Goal: Task Accomplishment & Management: Use online tool/utility

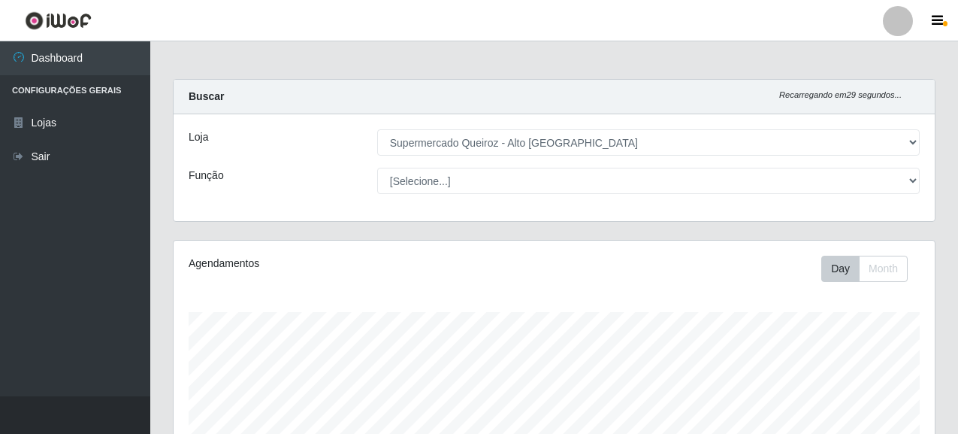
select select "496"
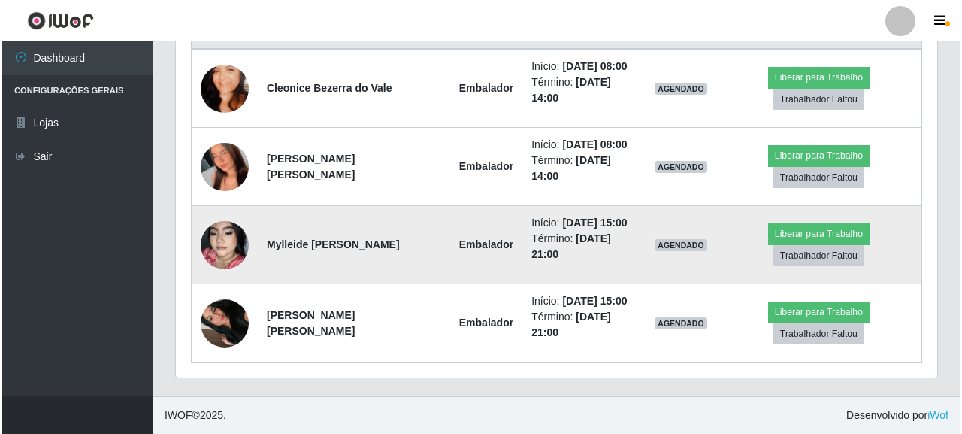
scroll to position [312, 761]
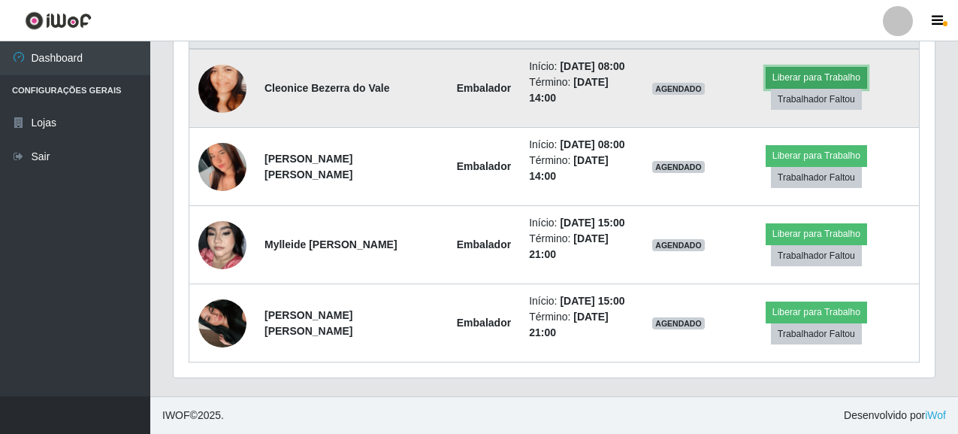
click at [811, 77] on button "Liberar para Trabalho" at bounding box center [816, 77] width 101 height 21
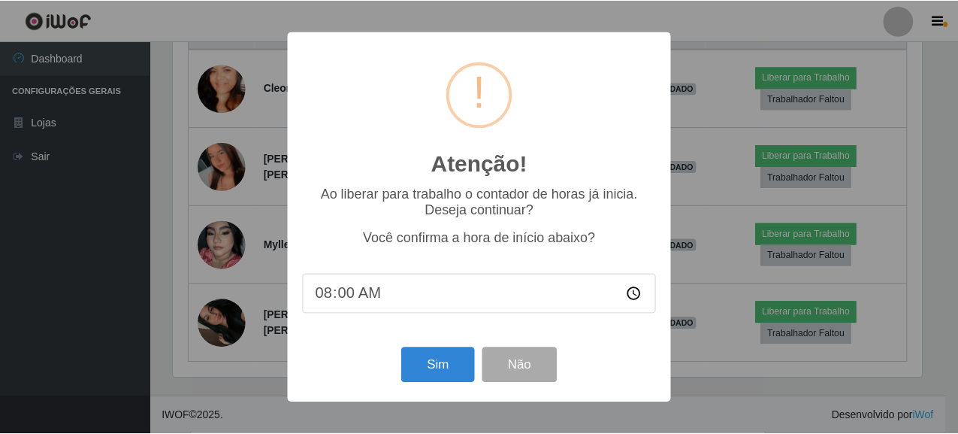
scroll to position [312, 752]
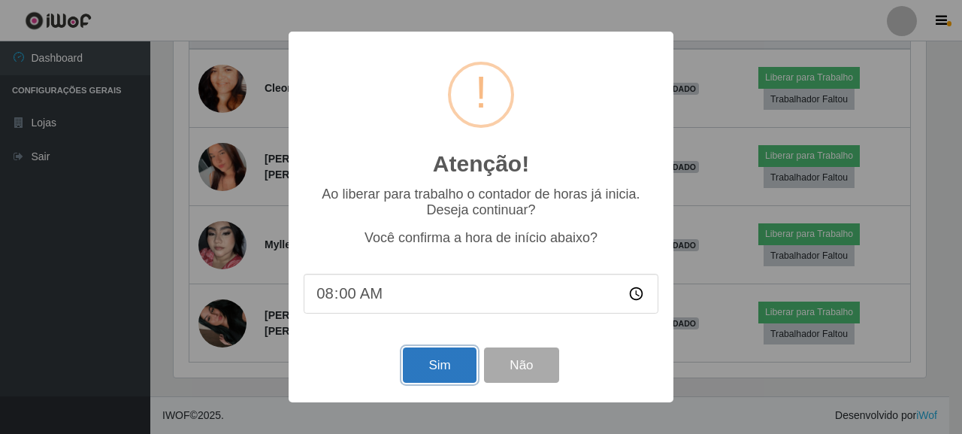
click at [432, 367] on button "Sim" at bounding box center [439, 364] width 73 height 35
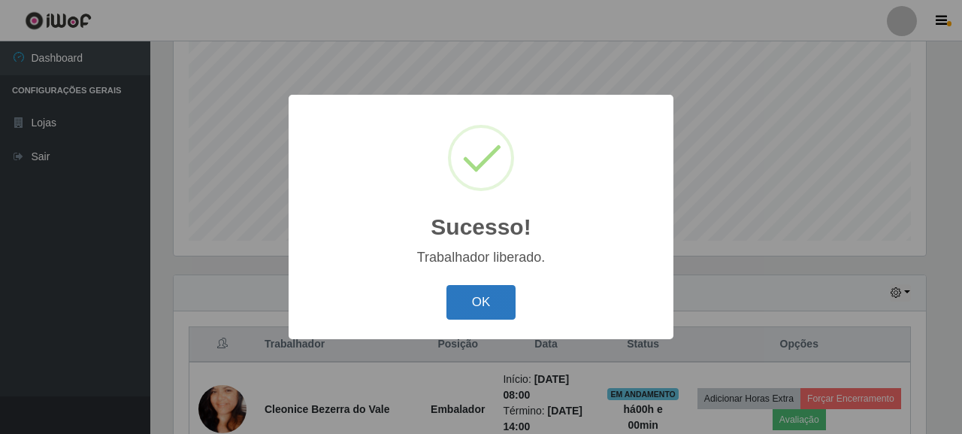
click at [482, 301] on button "OK" at bounding box center [481, 302] width 70 height 35
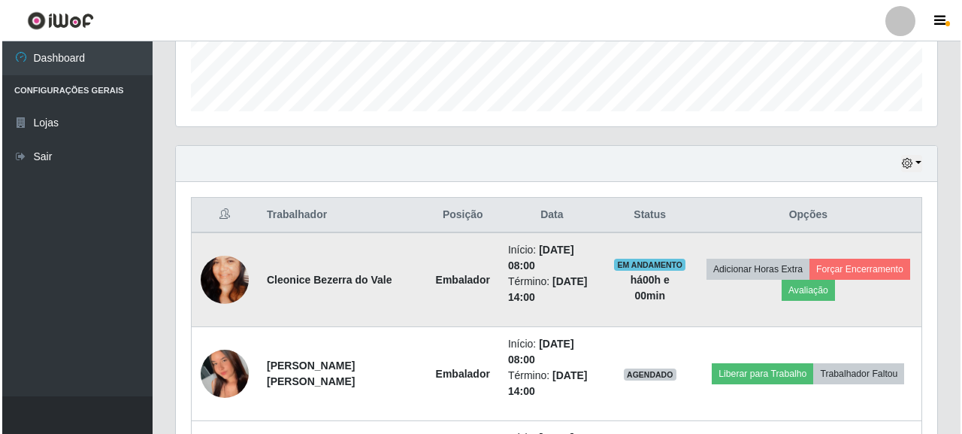
scroll to position [522, 0]
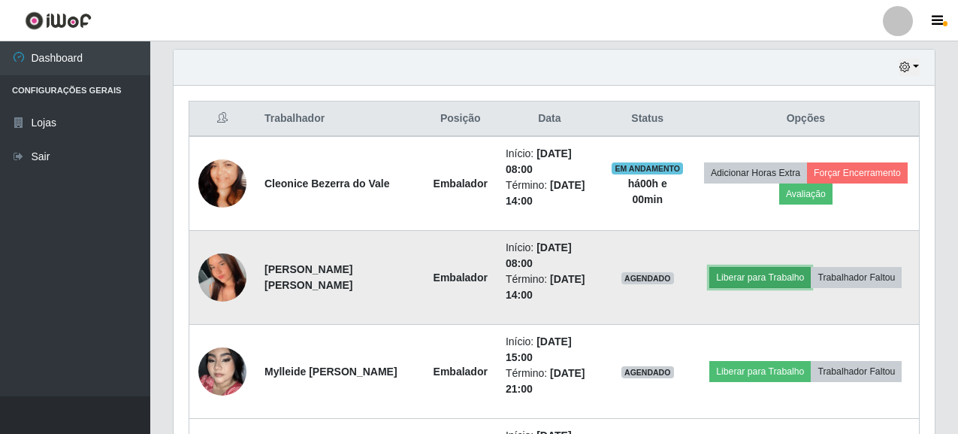
click at [756, 280] on button "Liberar para Trabalho" at bounding box center [759, 277] width 101 height 21
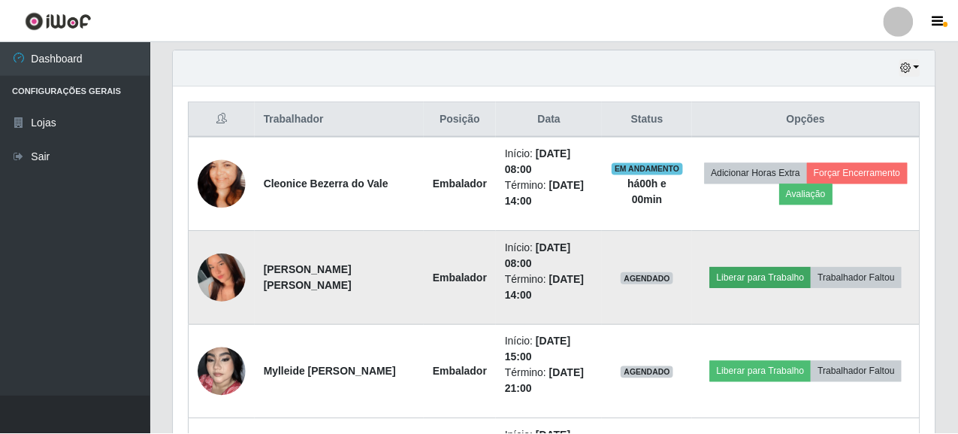
scroll to position [312, 752]
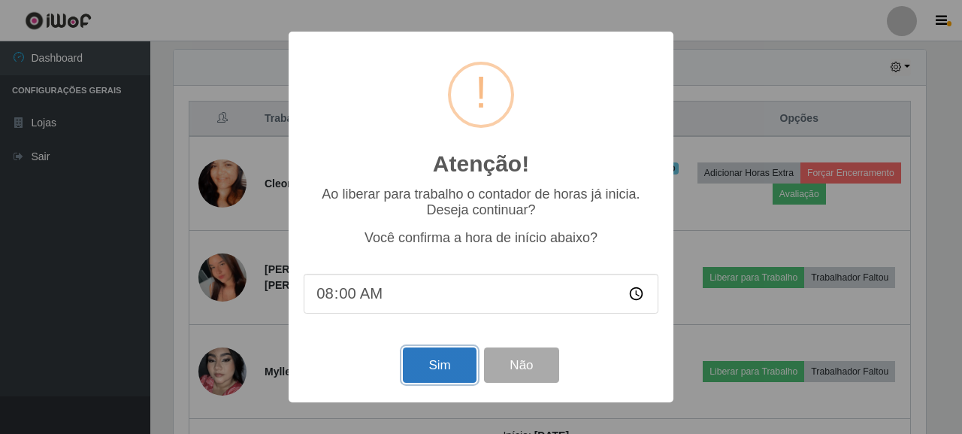
click at [443, 365] on button "Sim" at bounding box center [439, 364] width 73 height 35
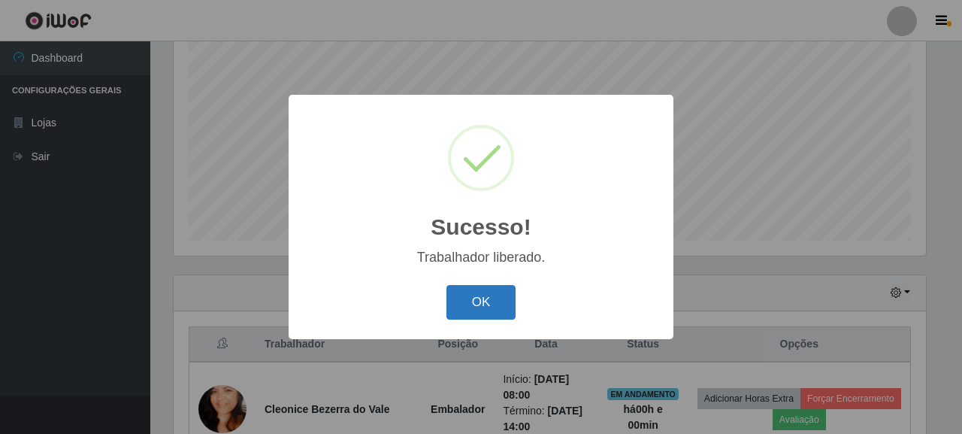
click at [466, 306] on button "OK" at bounding box center [481, 302] width 70 height 35
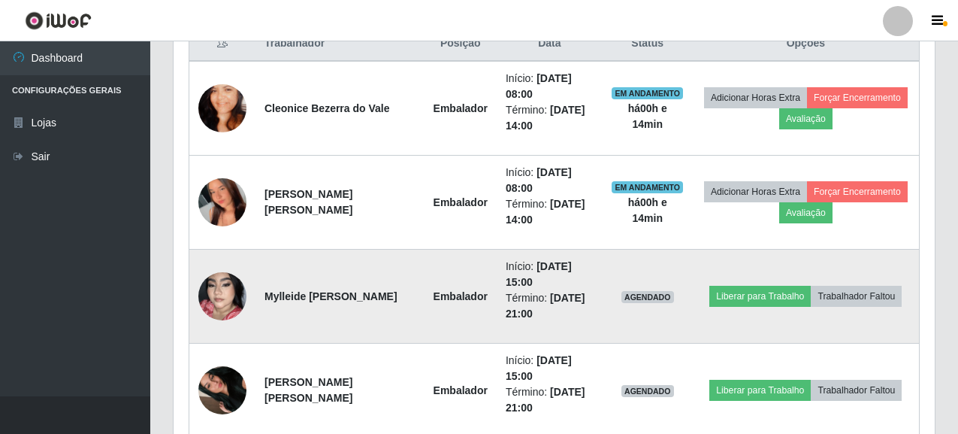
scroll to position [672, 0]
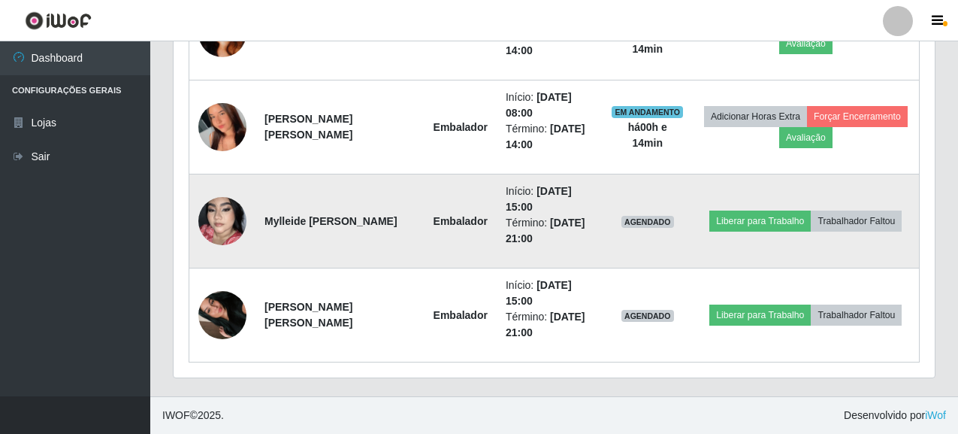
drag, startPoint x: 267, startPoint y: 210, endPoint x: 324, endPoint y: 231, distance: 60.9
click at [324, 231] on td "Mylleide [PERSON_NAME]" at bounding box center [339, 221] width 169 height 94
copy strong "Mylleide [PERSON_NAME]"
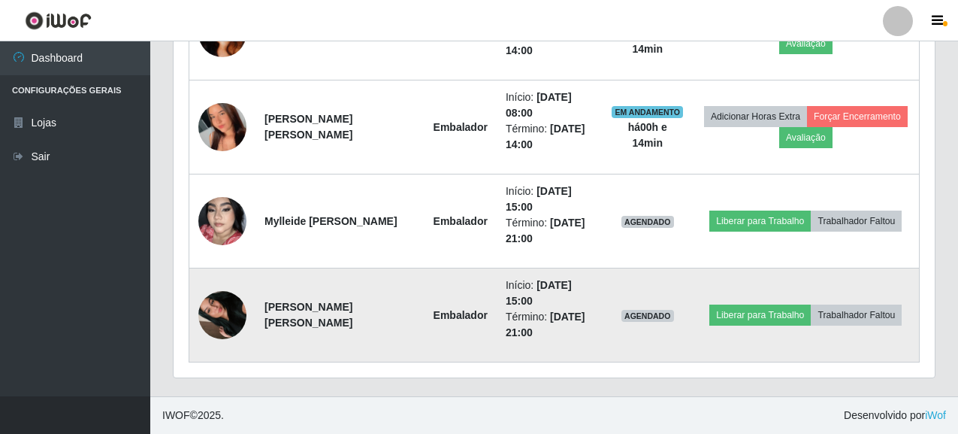
drag, startPoint x: 265, startPoint y: 306, endPoint x: 297, endPoint y: 323, distance: 36.0
click at [297, 323] on td "[PERSON_NAME] [PERSON_NAME]" at bounding box center [339, 315] width 169 height 94
copy strong "[PERSON_NAME] [PERSON_NAME]"
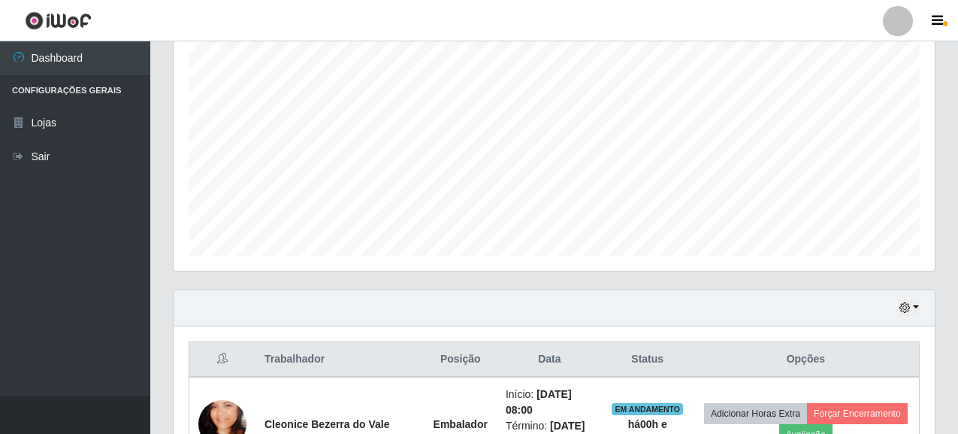
scroll to position [222, 0]
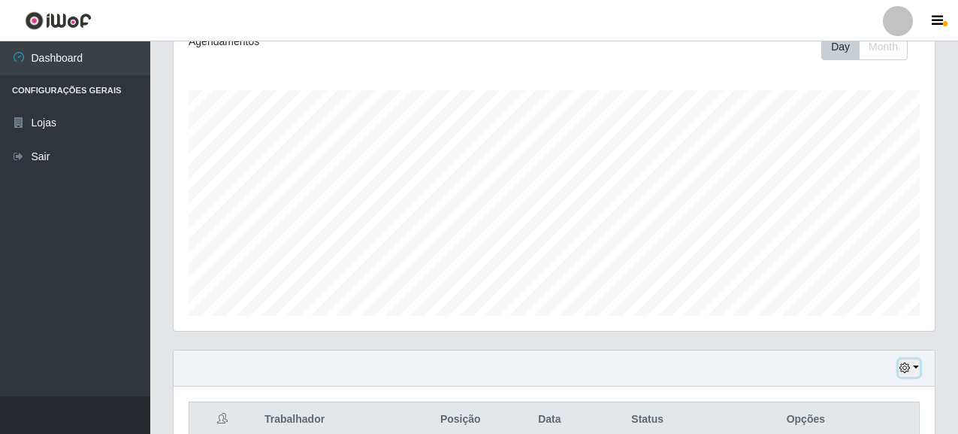
click at [912, 372] on button "button" at bounding box center [909, 367] width 21 height 17
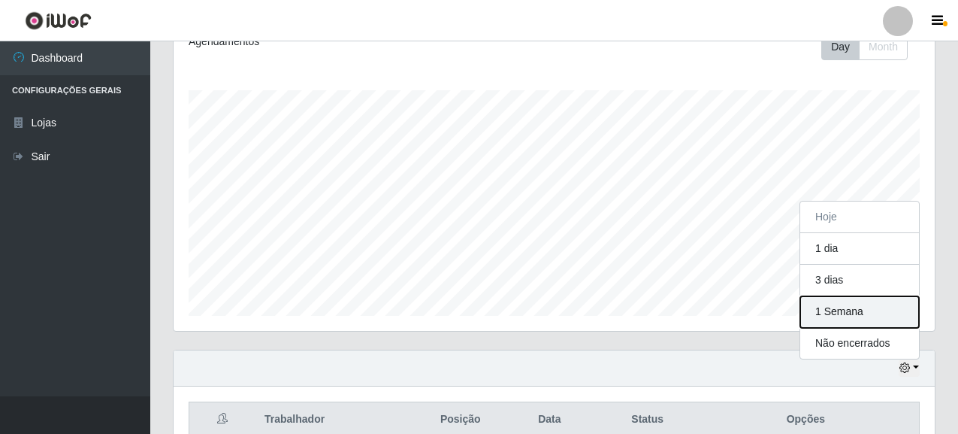
click at [842, 320] on button "1 Semana" at bounding box center [859, 312] width 119 height 32
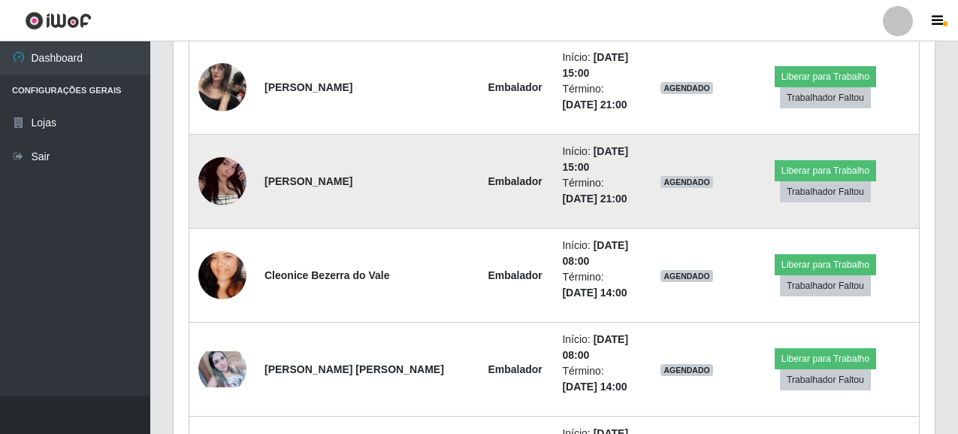
scroll to position [1198, 0]
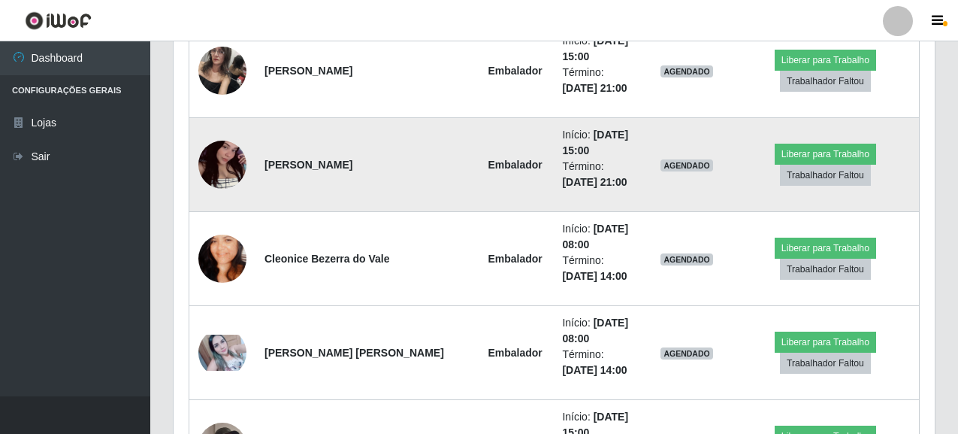
click at [241, 168] on img at bounding box center [222, 164] width 48 height 107
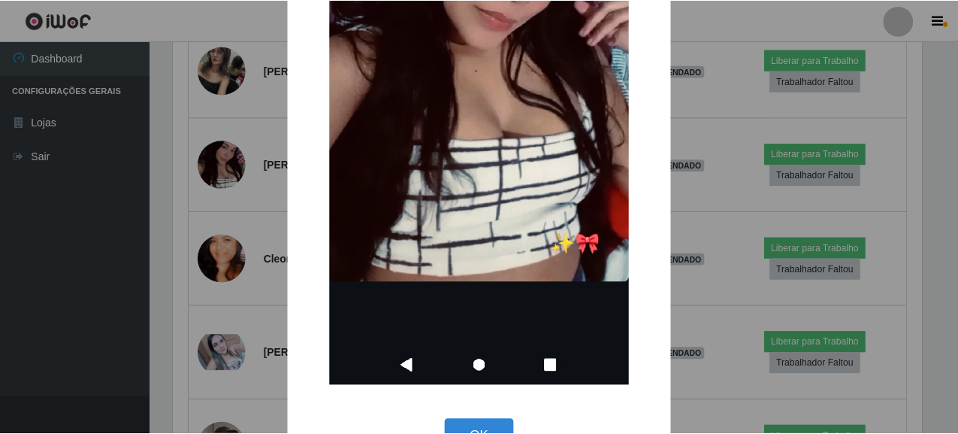
scroll to position [366, 0]
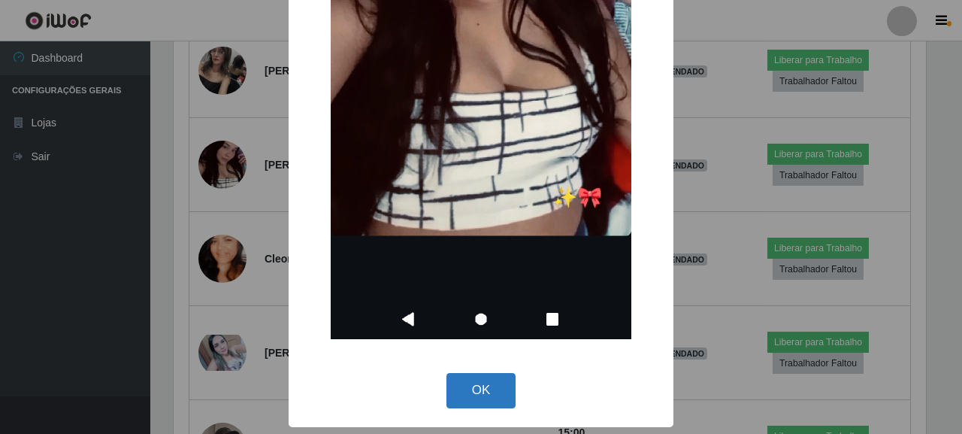
click at [484, 385] on button "OK" at bounding box center [481, 390] width 70 height 35
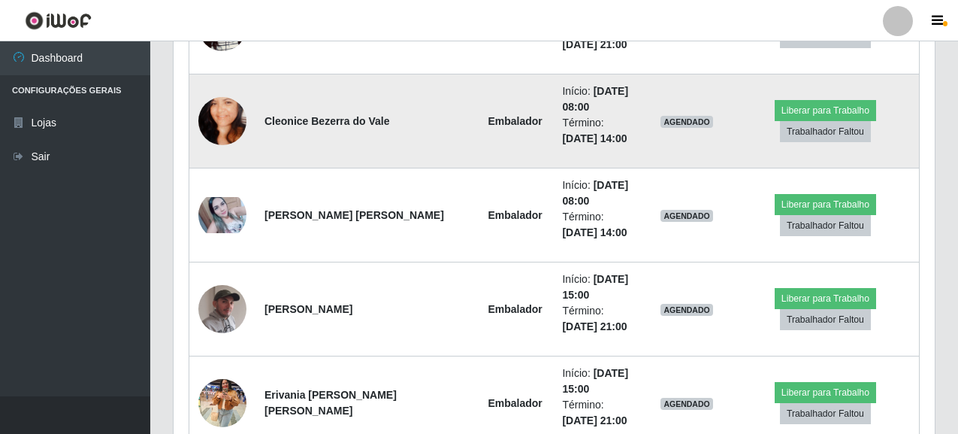
scroll to position [1349, 0]
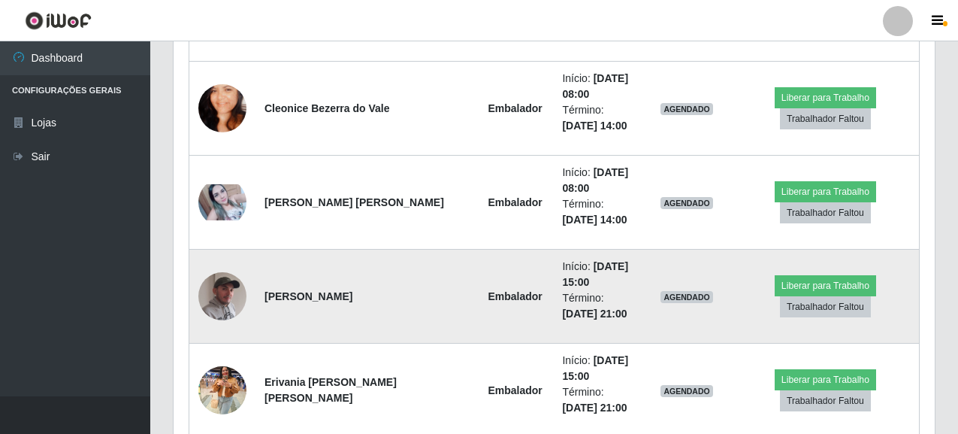
click at [216, 300] on img at bounding box center [222, 296] width 48 height 60
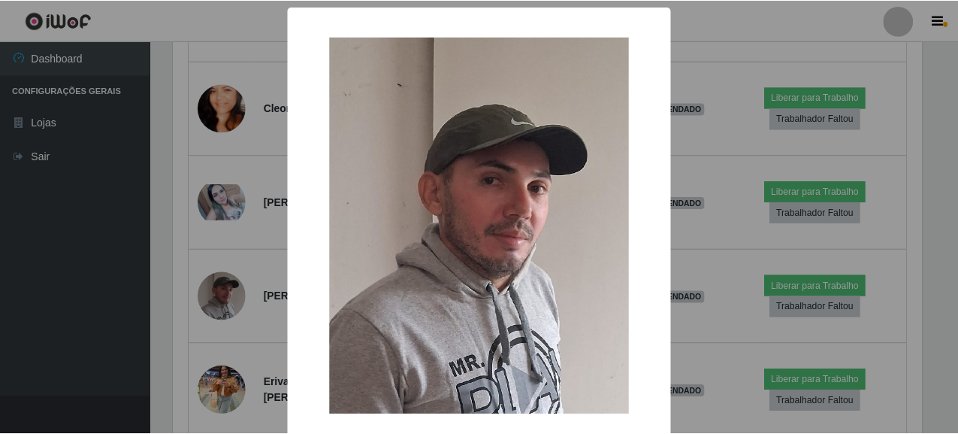
scroll to position [75, 0]
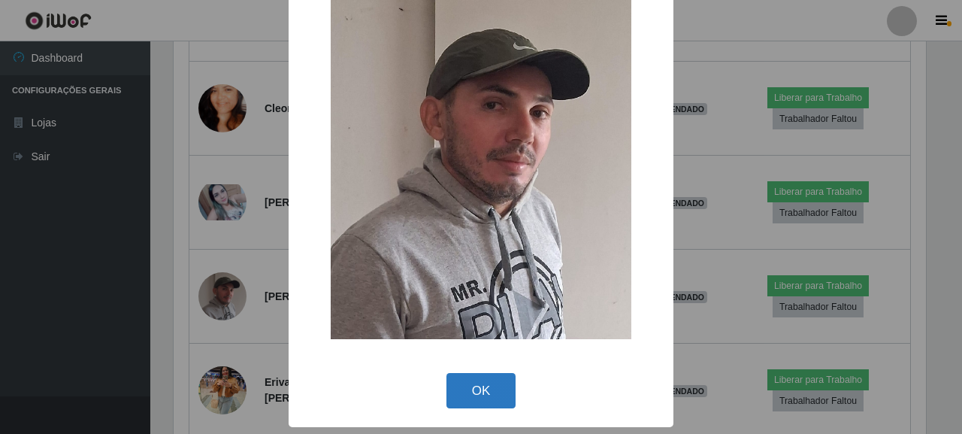
click at [473, 385] on button "OK" at bounding box center [481, 390] width 70 height 35
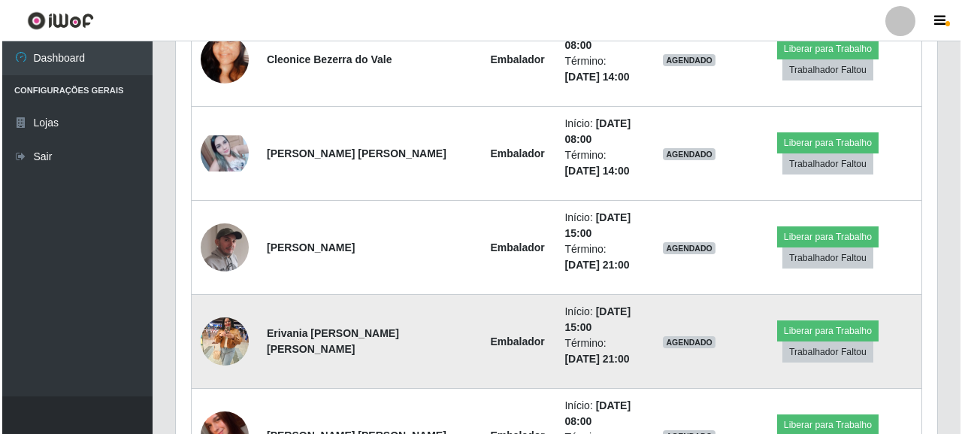
scroll to position [1424, 0]
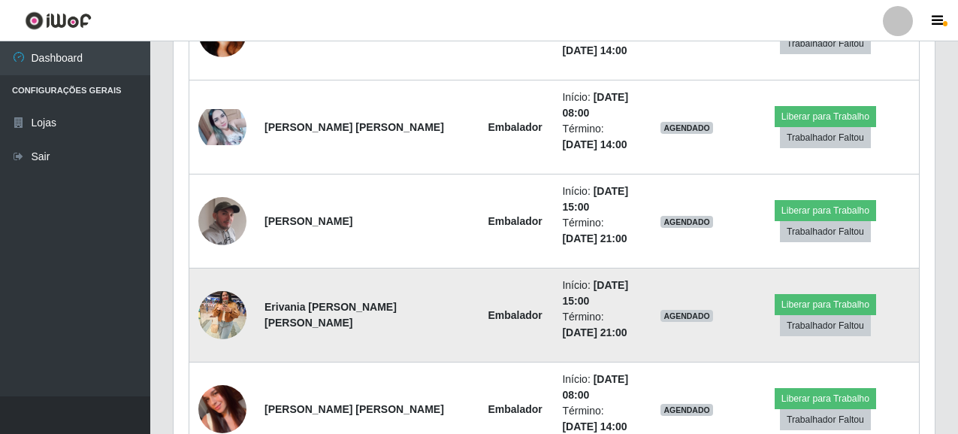
click at [220, 314] on img at bounding box center [222, 315] width 48 height 64
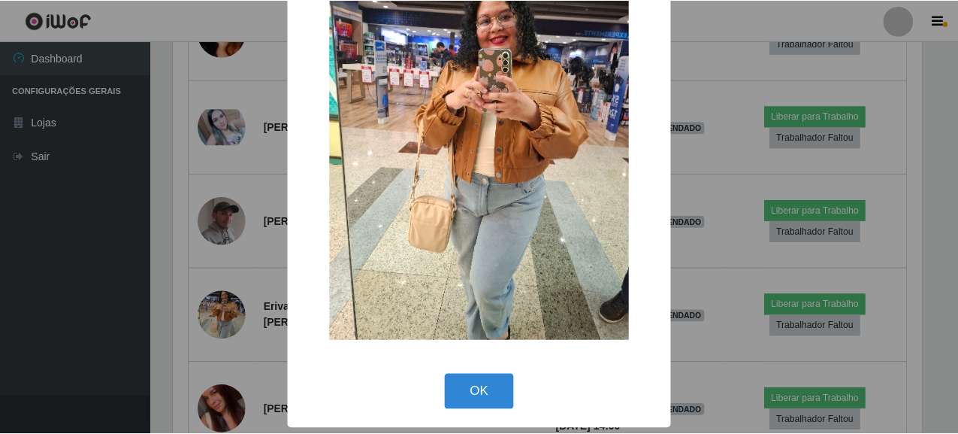
scroll to position [98, 0]
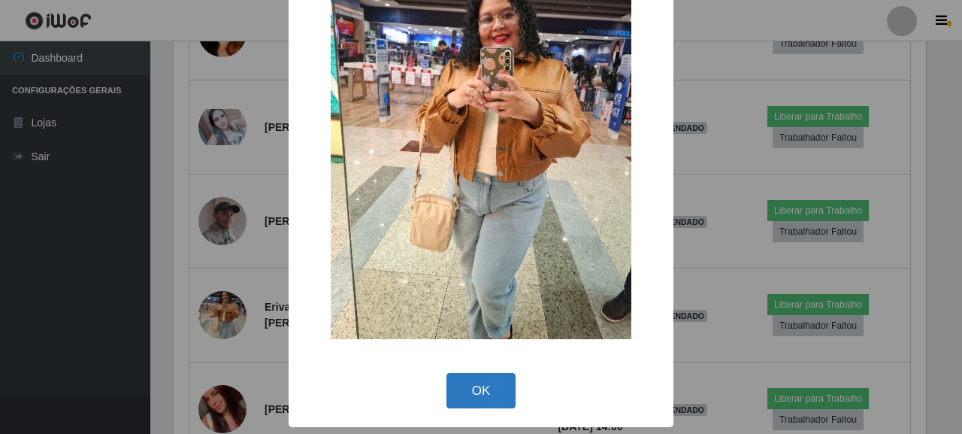
click at [476, 380] on button "OK" at bounding box center [481, 390] width 70 height 35
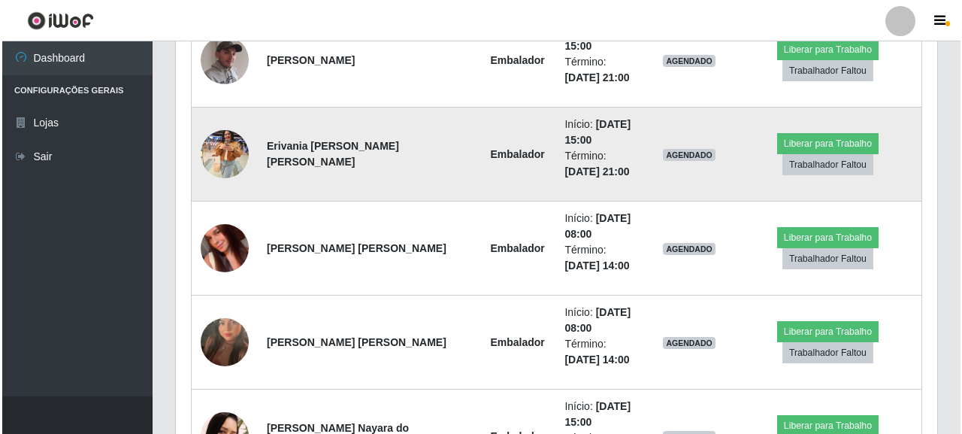
scroll to position [1649, 0]
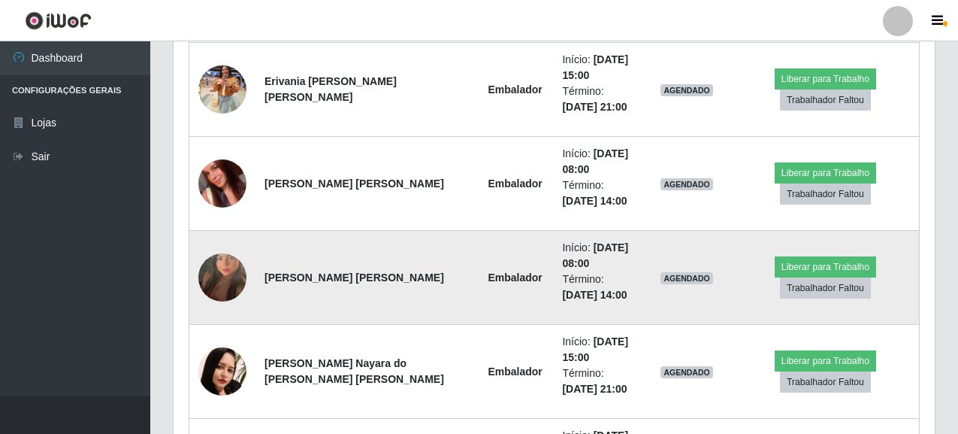
click at [238, 277] on img at bounding box center [222, 277] width 48 height 86
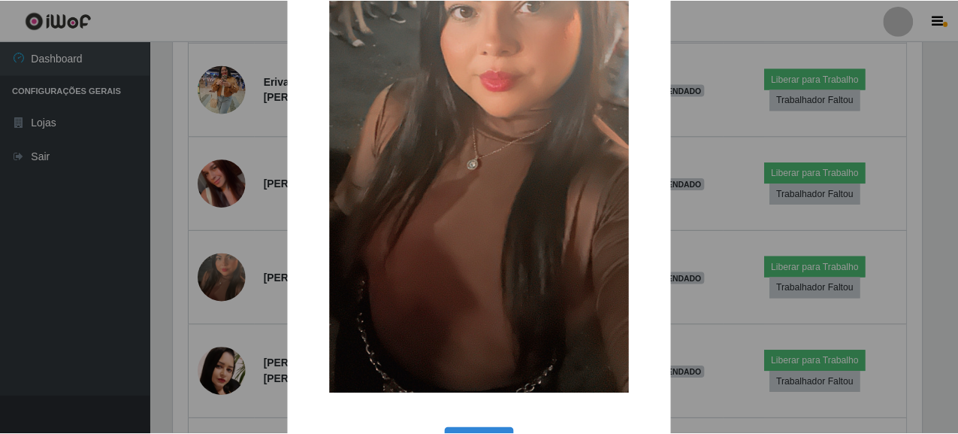
scroll to position [232, 0]
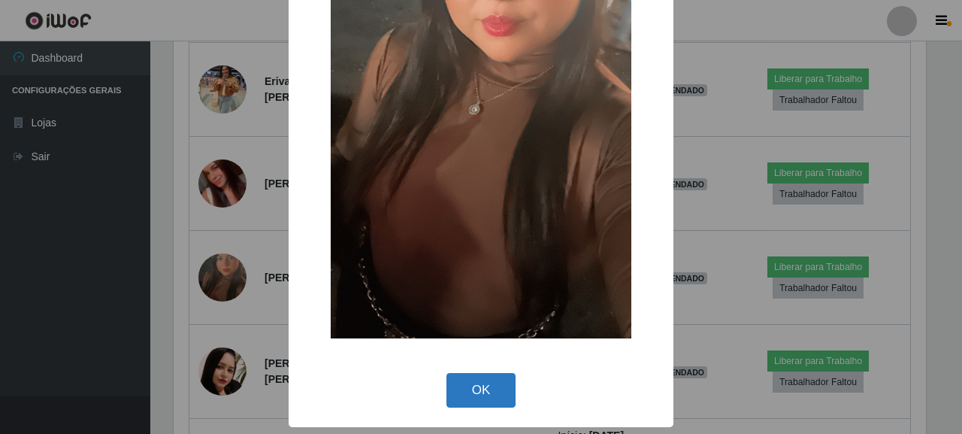
click at [464, 394] on button "OK" at bounding box center [481, 390] width 70 height 35
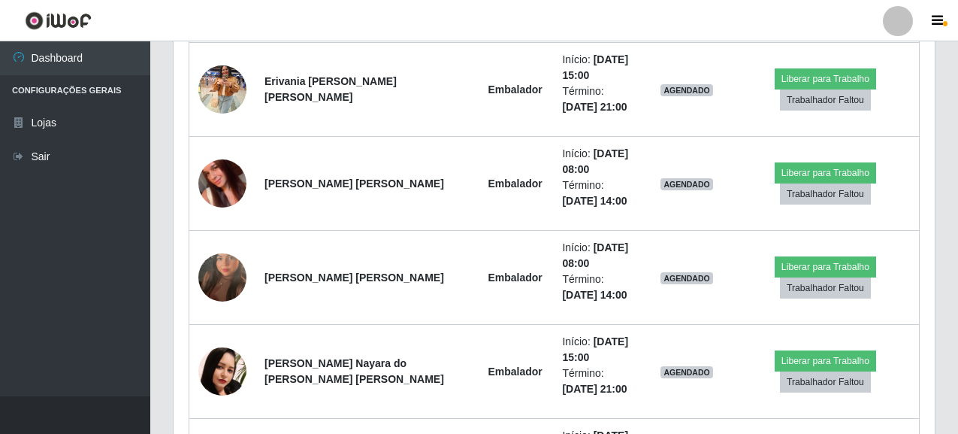
scroll to position [0, 0]
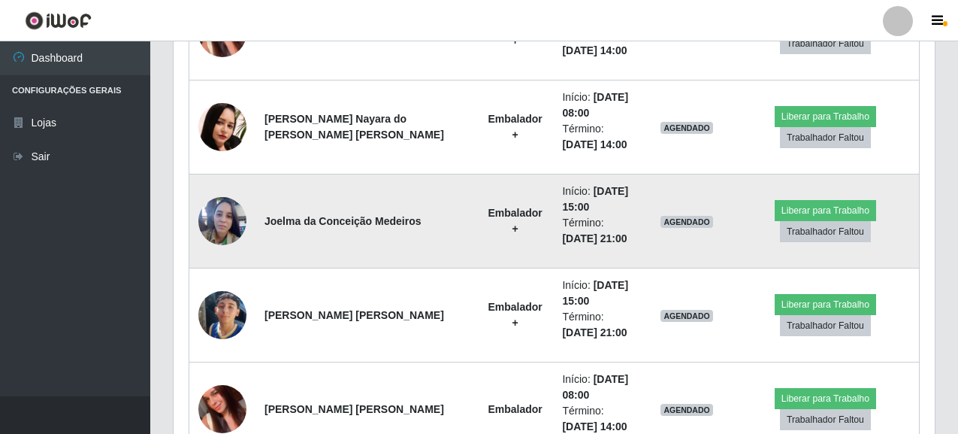
click at [214, 231] on img at bounding box center [222, 221] width 48 height 65
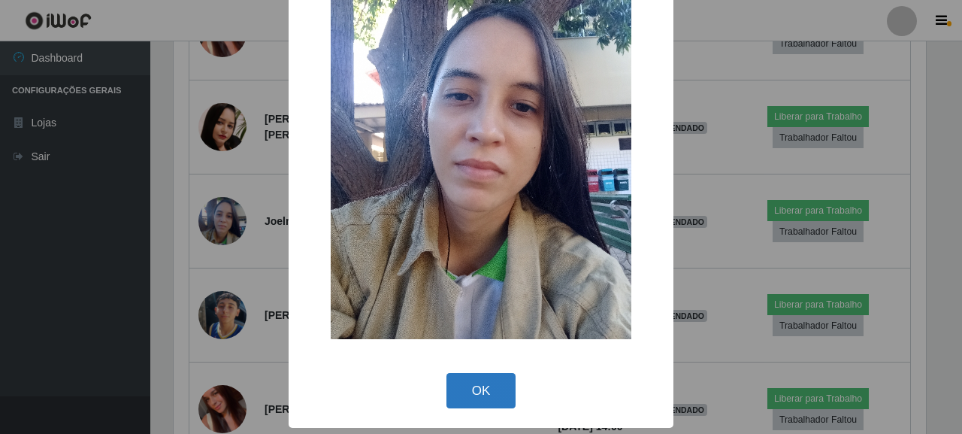
click at [491, 391] on button "OK" at bounding box center [481, 390] width 70 height 35
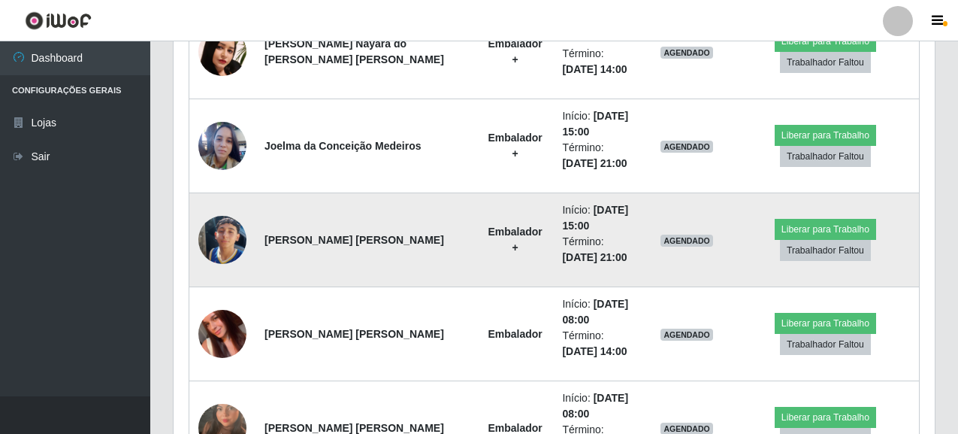
click at [226, 242] on img at bounding box center [222, 240] width 48 height 86
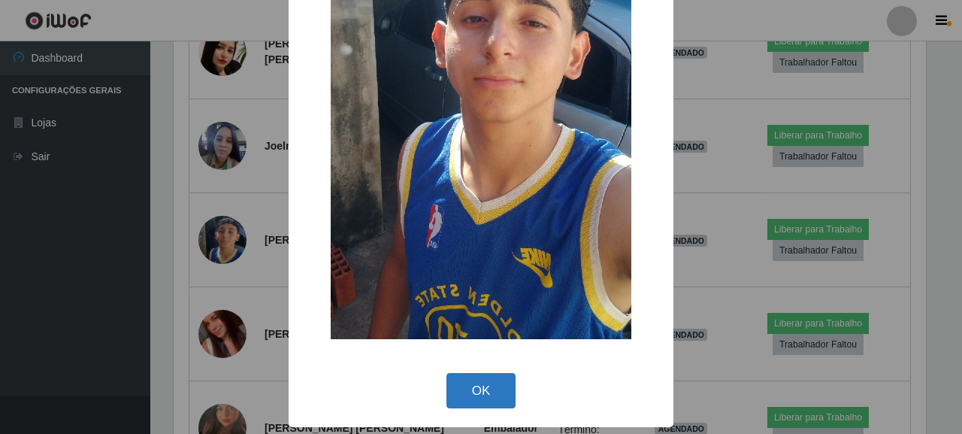
click at [478, 388] on button "OK" at bounding box center [481, 390] width 70 height 35
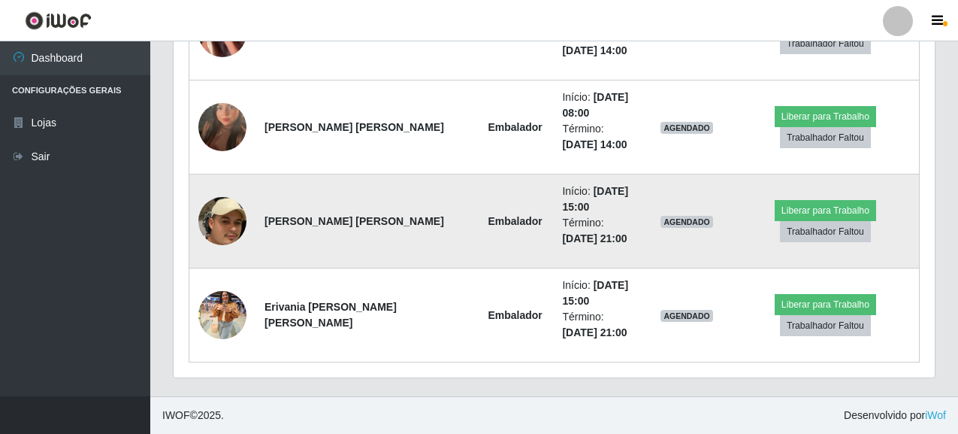
click at [210, 216] on img at bounding box center [222, 221] width 48 height 125
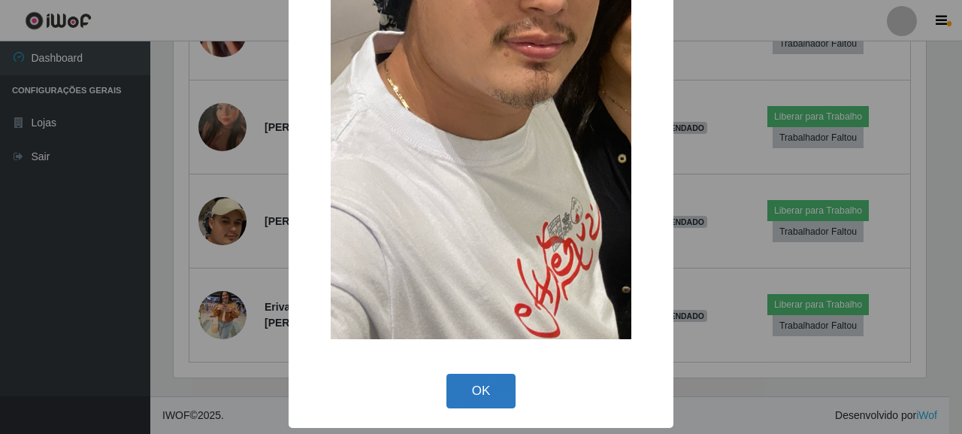
click at [496, 383] on button "OK" at bounding box center [481, 390] width 70 height 35
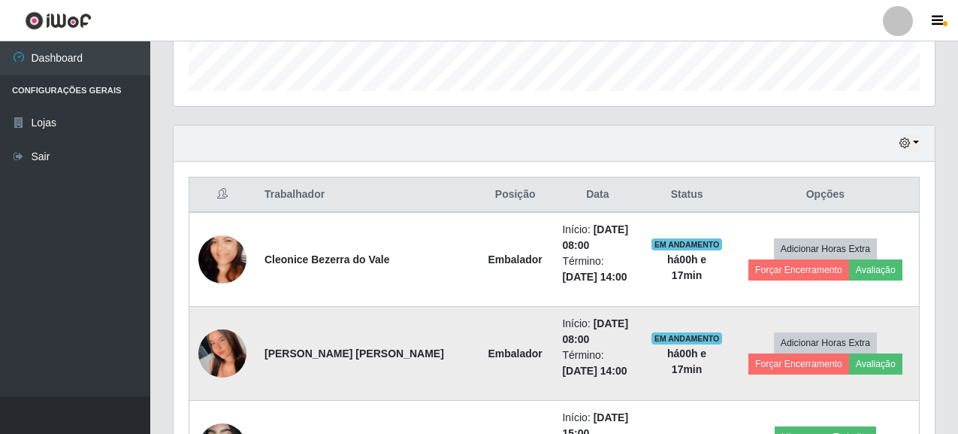
scroll to position [447, 0]
